Goal: Task Accomplishment & Management: Use online tool/utility

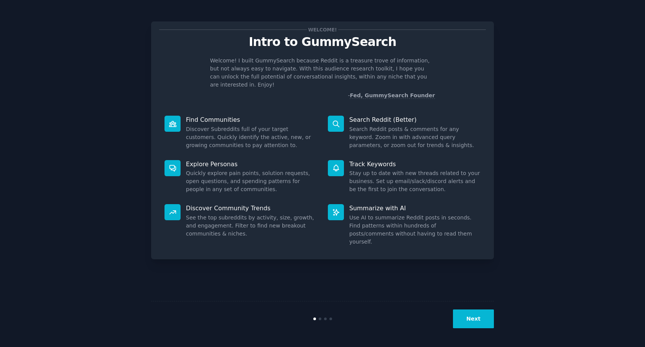
click at [338, 120] on icon at bounding box center [336, 124] width 8 height 8
click at [470, 315] on button "Next" at bounding box center [473, 318] width 41 height 19
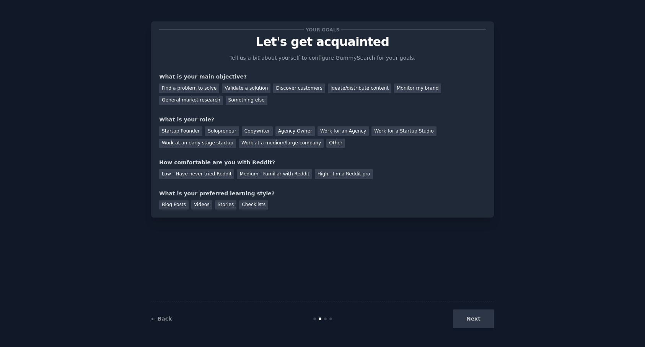
click at [473, 315] on div "Next" at bounding box center [437, 318] width 114 height 19
click at [196, 90] on div "Find a problem to solve" at bounding box center [189, 88] width 60 height 10
click at [334, 142] on div "Other" at bounding box center [335, 144] width 19 height 10
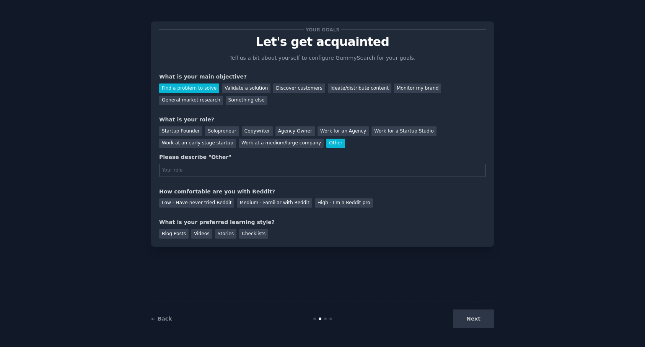
type input "S"
type input "Research Student"
click at [245, 202] on div "Medium - Familiar with Reddit" at bounding box center [274, 203] width 75 height 10
click at [476, 319] on div "Next" at bounding box center [437, 318] width 114 height 19
click at [224, 235] on div "Stories" at bounding box center [225, 234] width 21 height 10
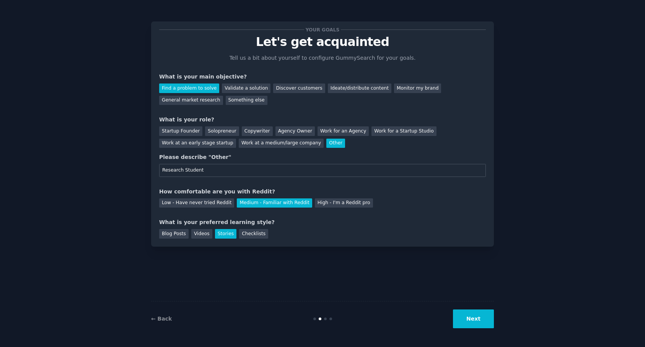
click at [467, 318] on button "Next" at bounding box center [473, 318] width 41 height 19
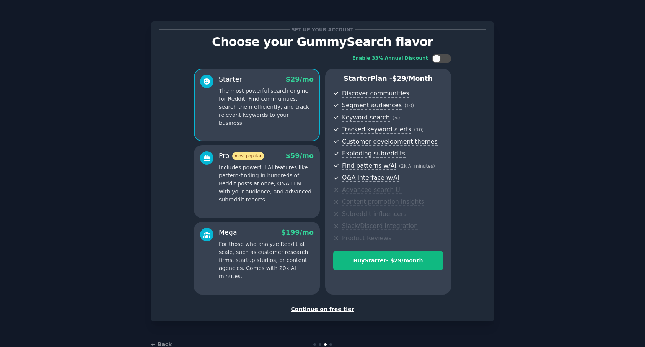
click at [331, 308] on div "Continue on free tier" at bounding box center [322, 309] width 327 height 8
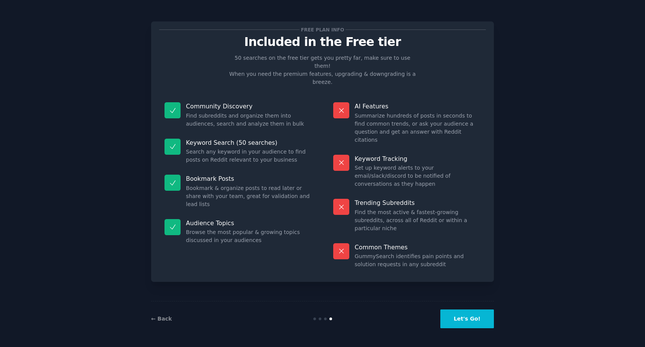
click at [463, 316] on button "Let's Go!" at bounding box center [467, 318] width 54 height 19
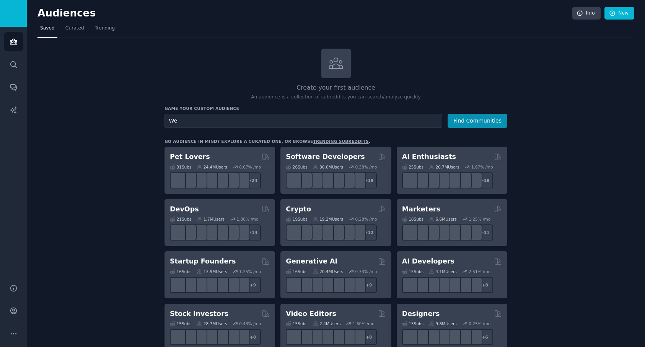
type input "W"
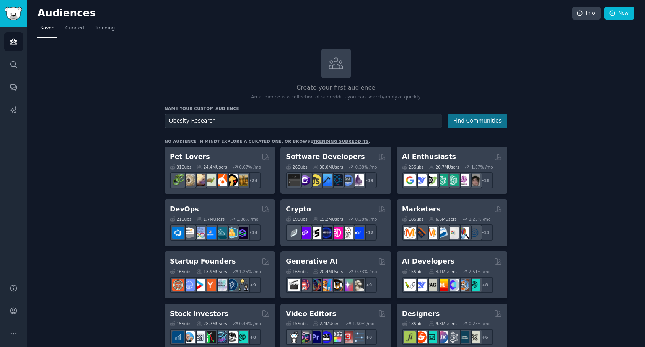
type input "Obesity Research"
click at [477, 122] on button "Find Communities" at bounding box center [478, 121] width 60 height 14
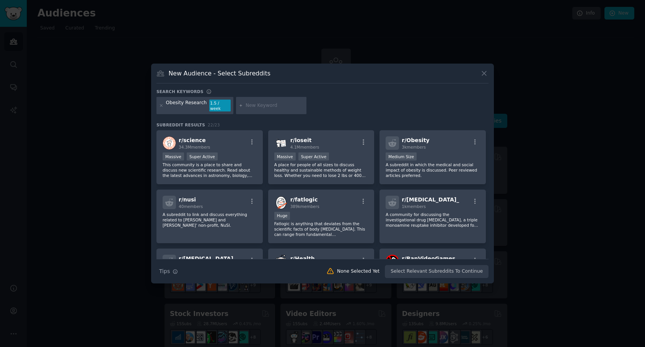
click at [268, 108] on input "text" at bounding box center [275, 105] width 58 height 7
click at [161, 106] on icon at bounding box center [161, 105] width 4 height 4
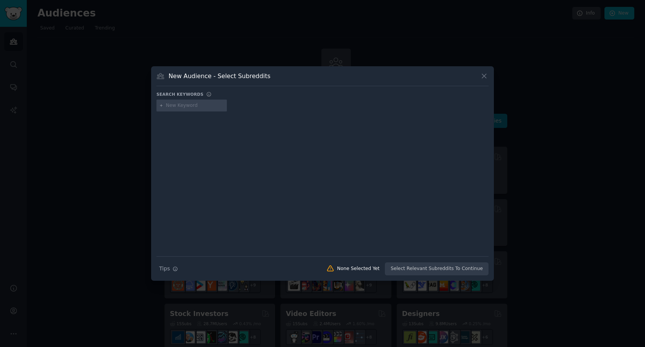
click at [173, 105] on input "text" at bounding box center [195, 105] width 58 height 7
type input "Obesity"
type input "Weight loss"
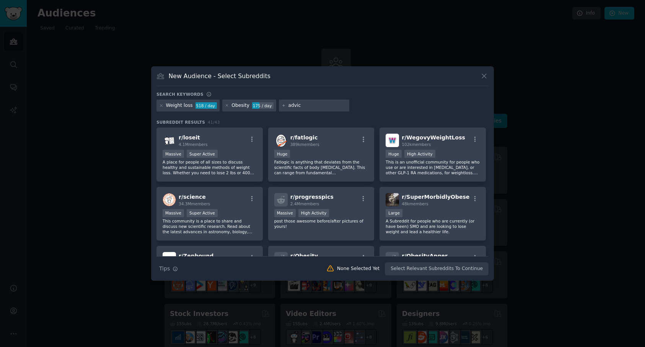
type input "advice"
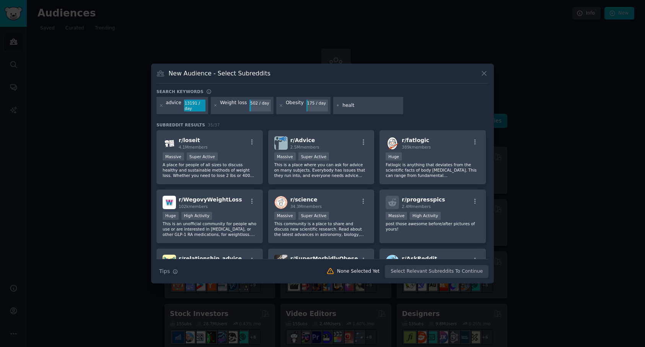
type input "health"
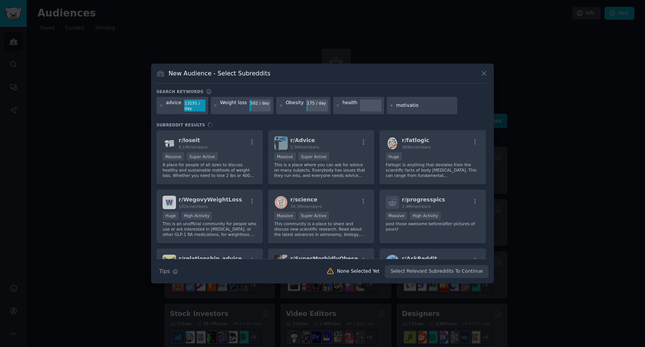
type input "motivation"
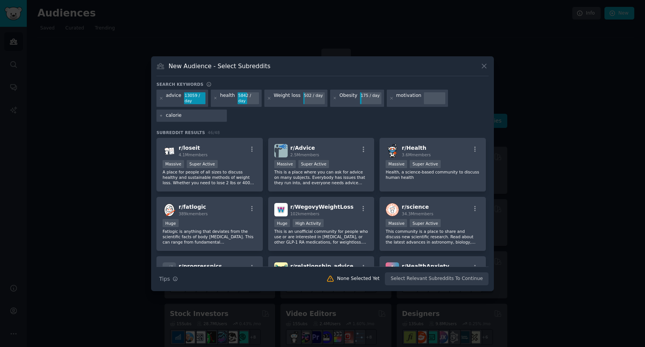
type input "calories"
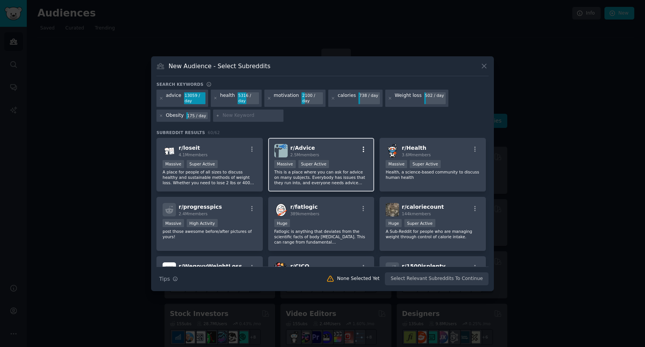
click at [364, 150] on icon "button" at bounding box center [363, 149] width 7 height 7
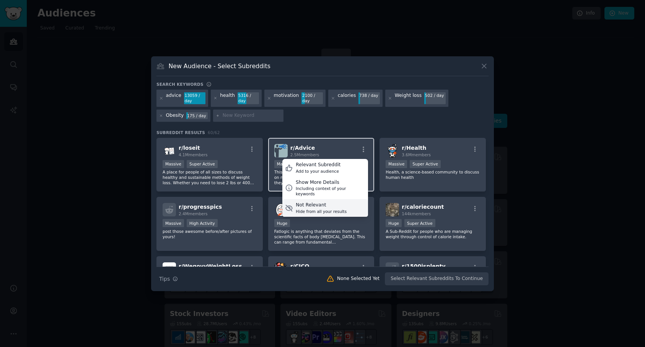
click at [334, 210] on div "Hide from all your results" at bounding box center [321, 211] width 51 height 5
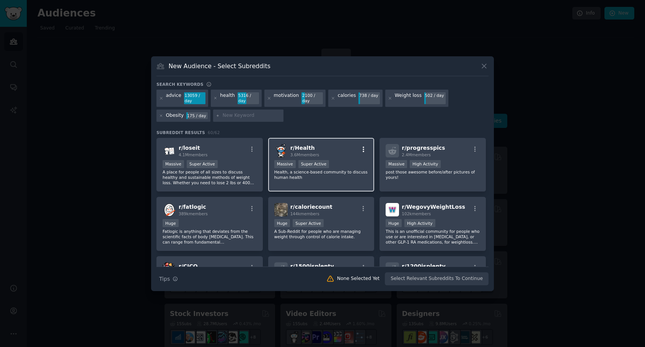
click at [364, 151] on icon "button" at bounding box center [363, 149] width 7 height 7
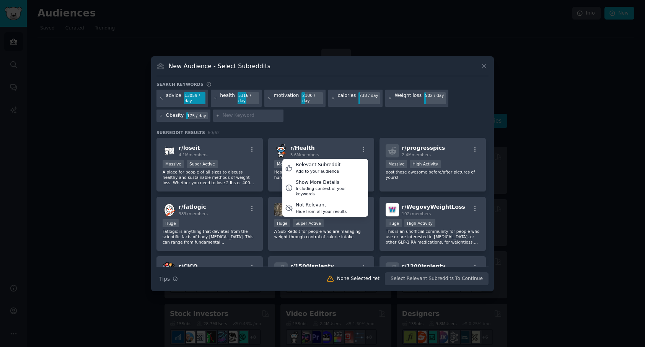
click at [330, 121] on div "advice 13059 / day health 5316 / day motivation 2100 / day calories 738 / day W…" at bounding box center [323, 107] width 332 height 35
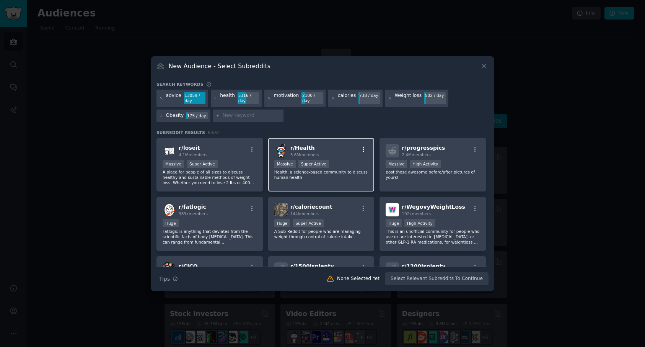
click at [360, 153] on icon "button" at bounding box center [363, 149] width 7 height 7
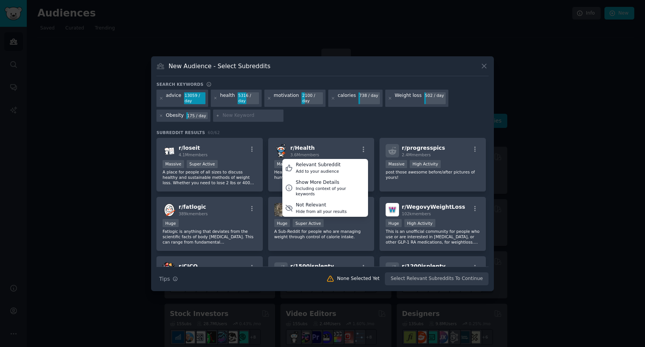
click at [377, 118] on div "advice 13059 / day health 5316 / day motivation 2100 / day calories 738 / day W…" at bounding box center [323, 107] width 332 height 35
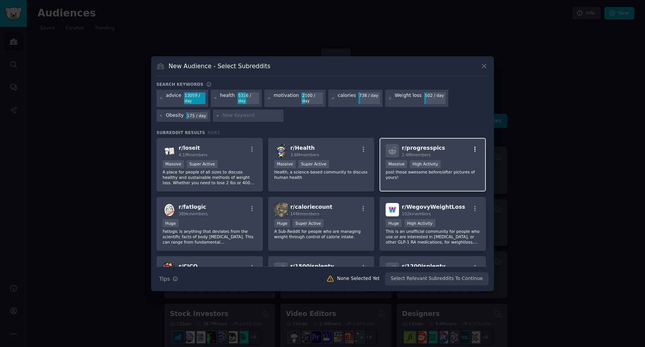
click at [474, 151] on icon "button" at bounding box center [475, 149] width 7 height 7
